Goal: Navigation & Orientation: Find specific page/section

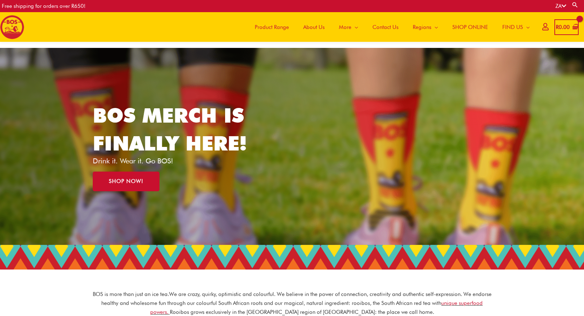
scroll to position [5, 0]
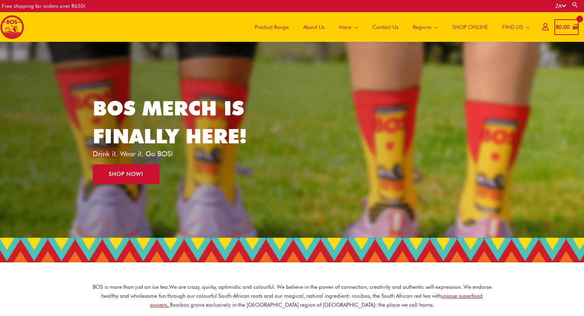
click at [311, 28] on span "About Us" at bounding box center [313, 26] width 21 height 21
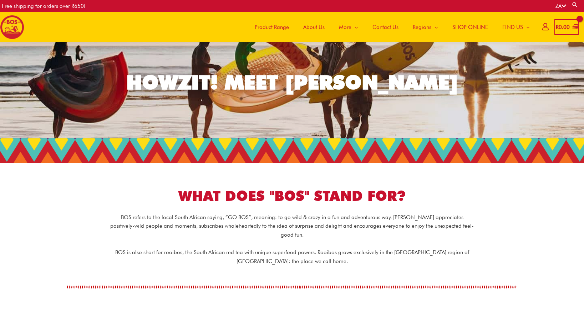
scroll to position [16, 0]
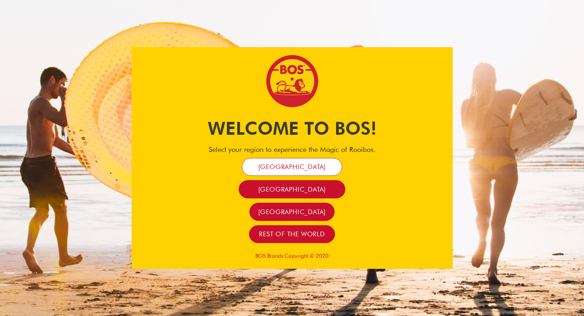
click at [301, 166] on span "[GEOGRAPHIC_DATA]" at bounding box center [292, 166] width 68 height 8
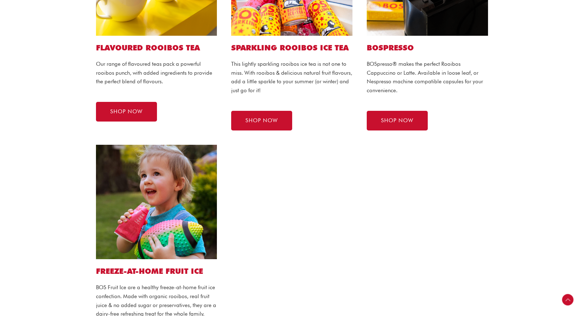
scroll to position [482, 0]
